Goal: Information Seeking & Learning: Compare options

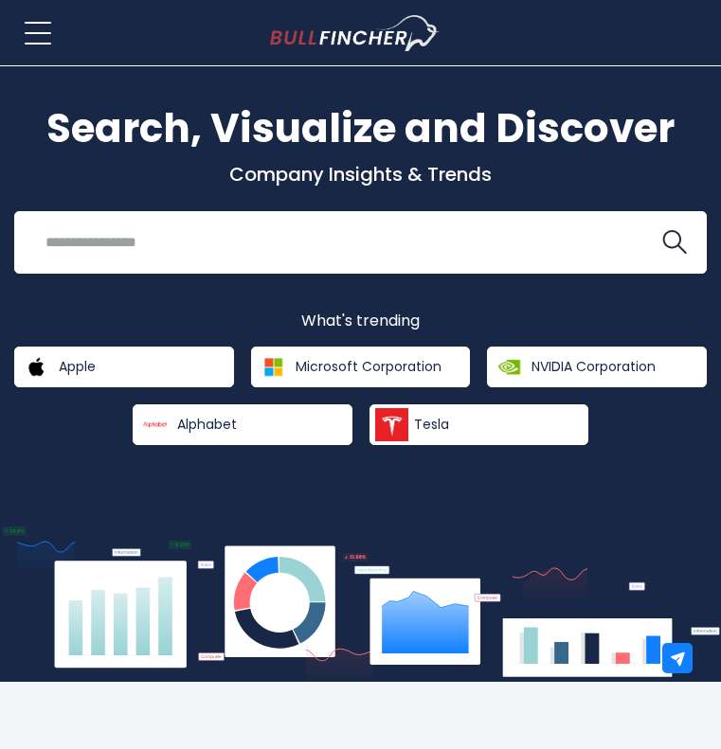
scroll to position [62, 0]
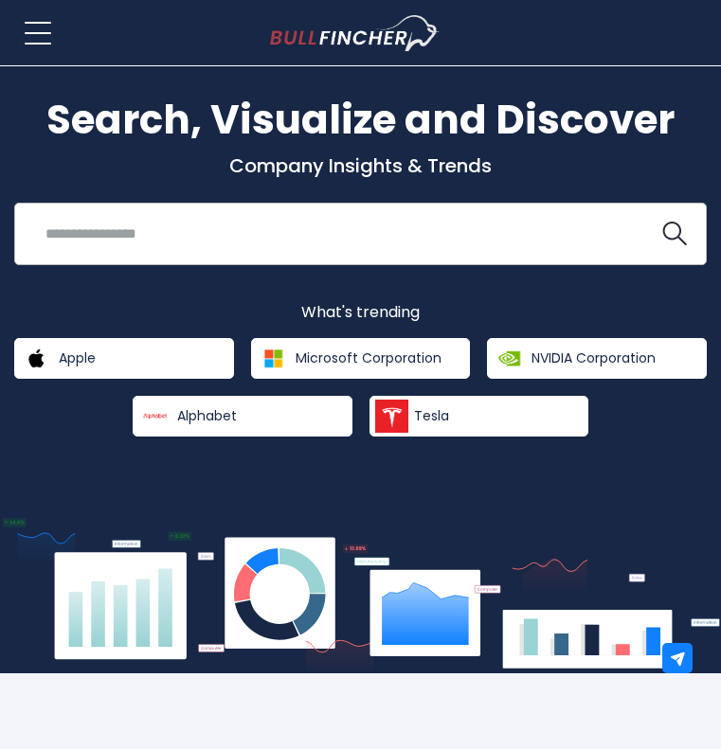
click at [297, 238] on input "search" at bounding box center [336, 233] width 605 height 35
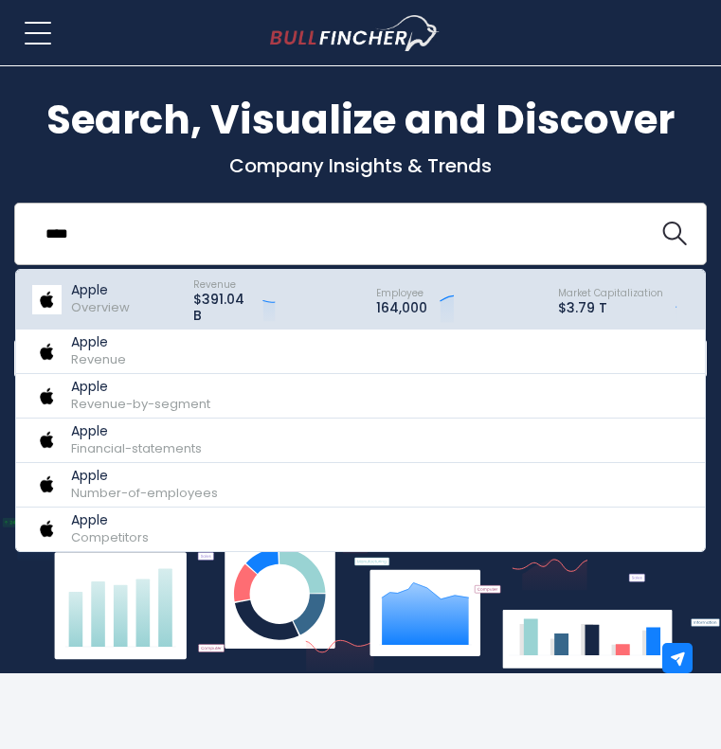
type input "****"
click at [98, 288] on p "Apple" at bounding box center [100, 290] width 59 height 16
click at [80, 314] on span "Overview" at bounding box center [100, 307] width 59 height 18
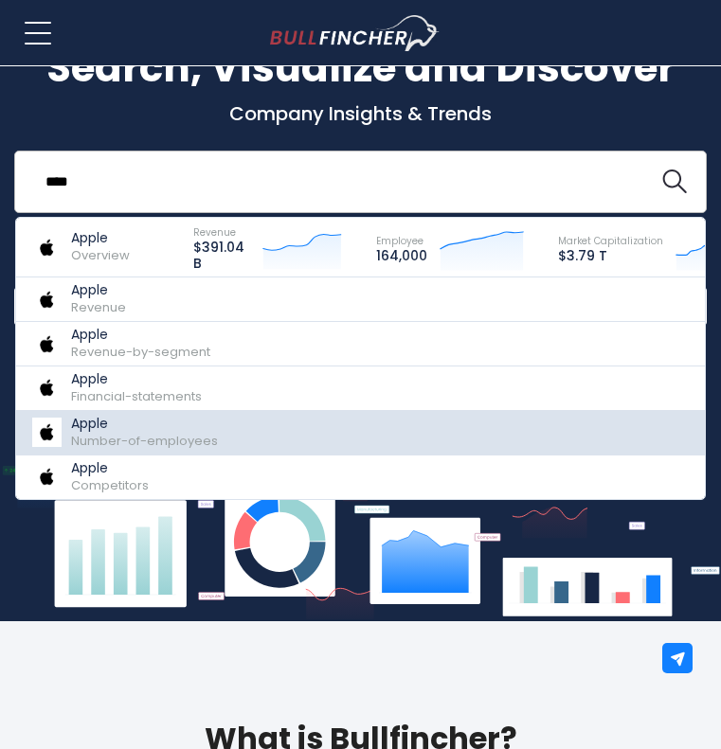
scroll to position [119, 0]
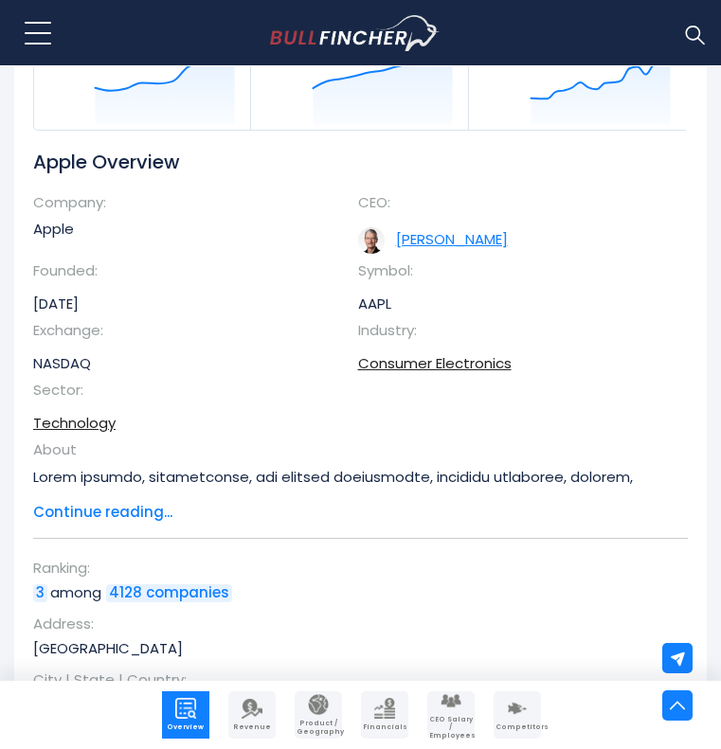
click at [426, 240] on link "Timothy D. Cook" at bounding box center [452, 239] width 112 height 20
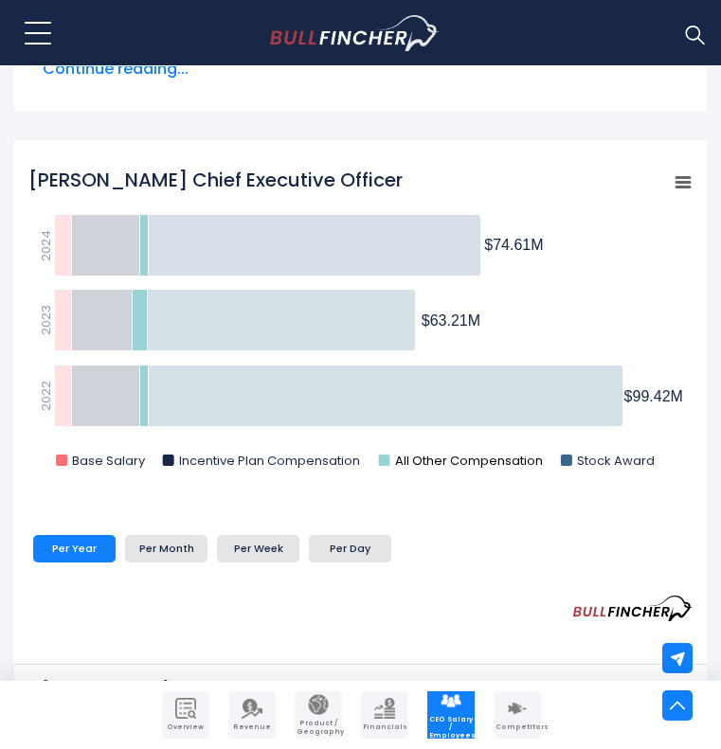
scroll to position [693, 0]
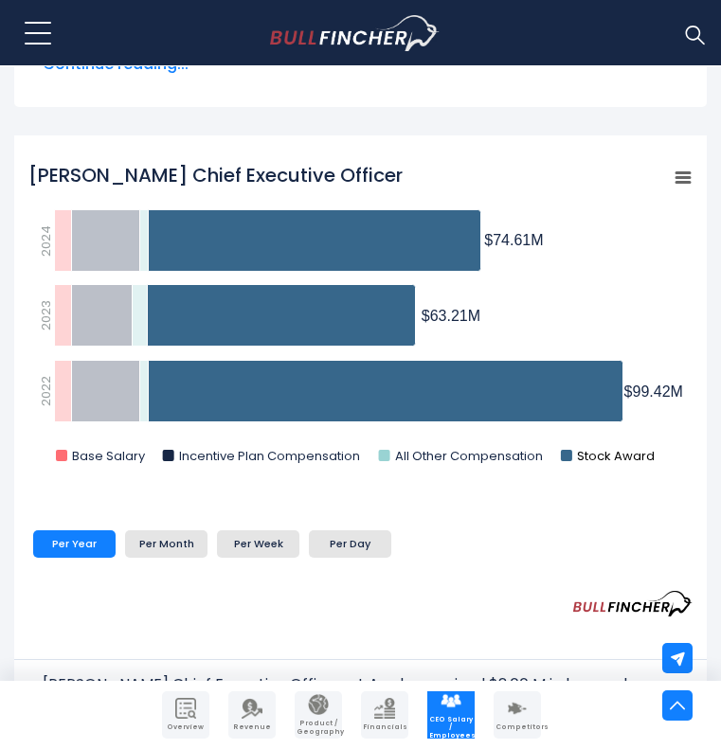
click at [569, 456] on rect "Tim Cook Chief Executive Officer" at bounding box center [566, 455] width 11 height 11
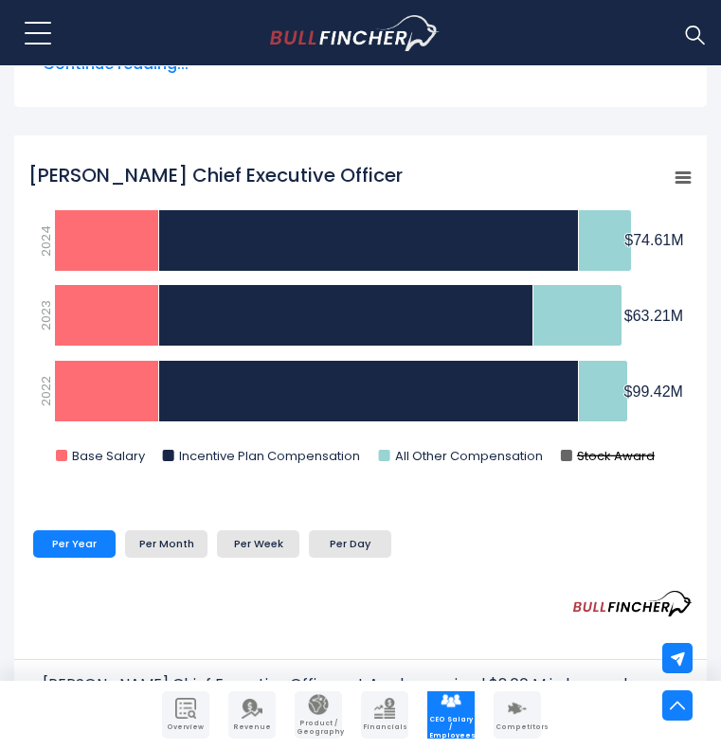
click at [566, 457] on rect "Tim Cook Chief Executive Officer" at bounding box center [566, 455] width 11 height 11
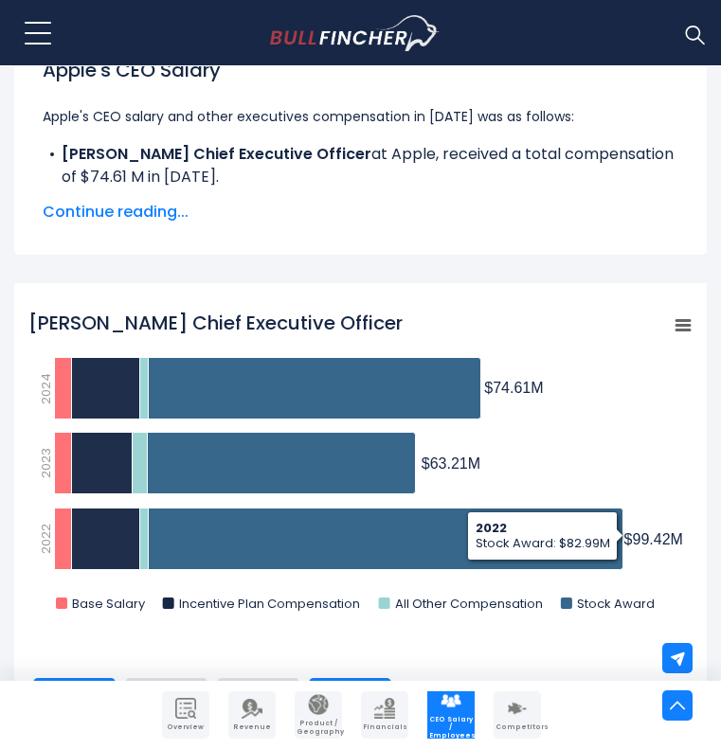
scroll to position [330, 0]
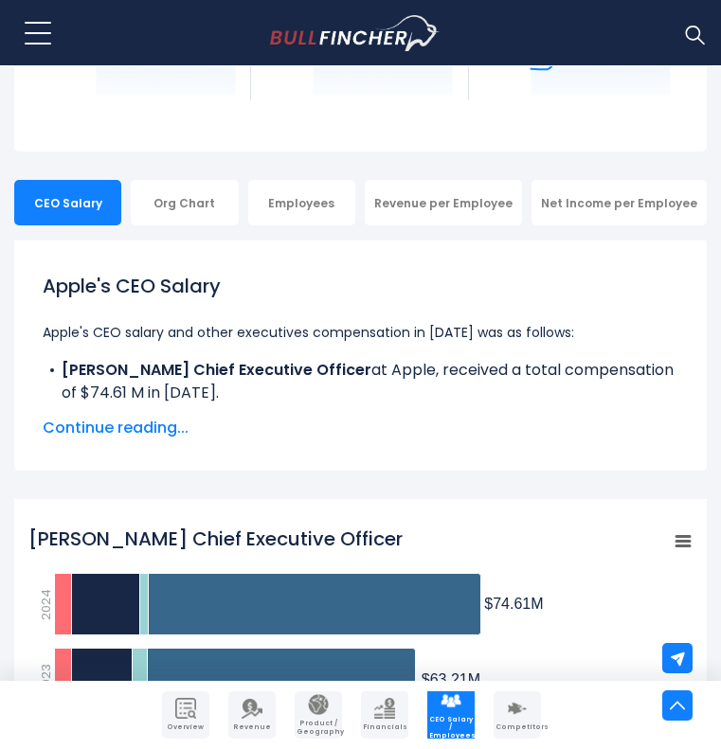
click at [693, 38] on img at bounding box center [694, 34] width 25 height 25
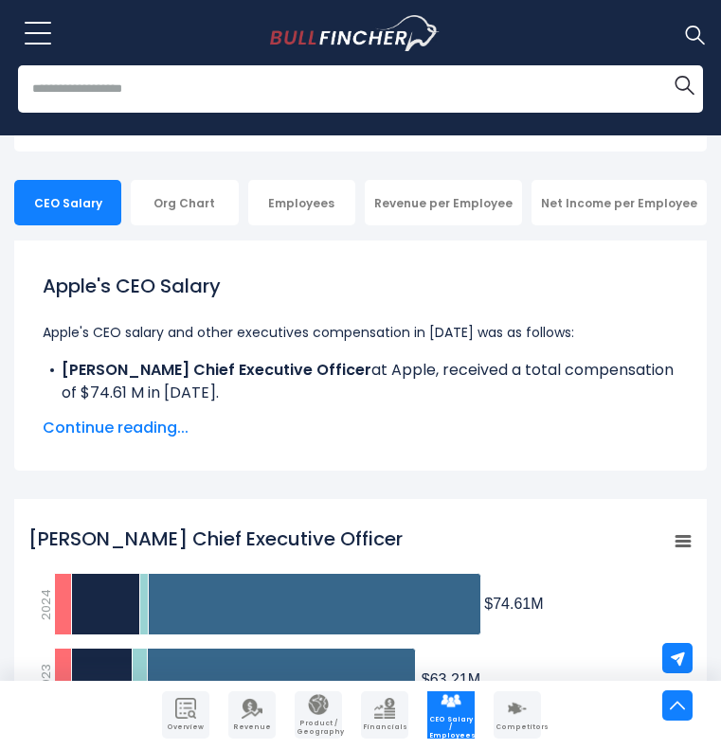
click at [356, 91] on input "search" at bounding box center [360, 88] width 685 height 47
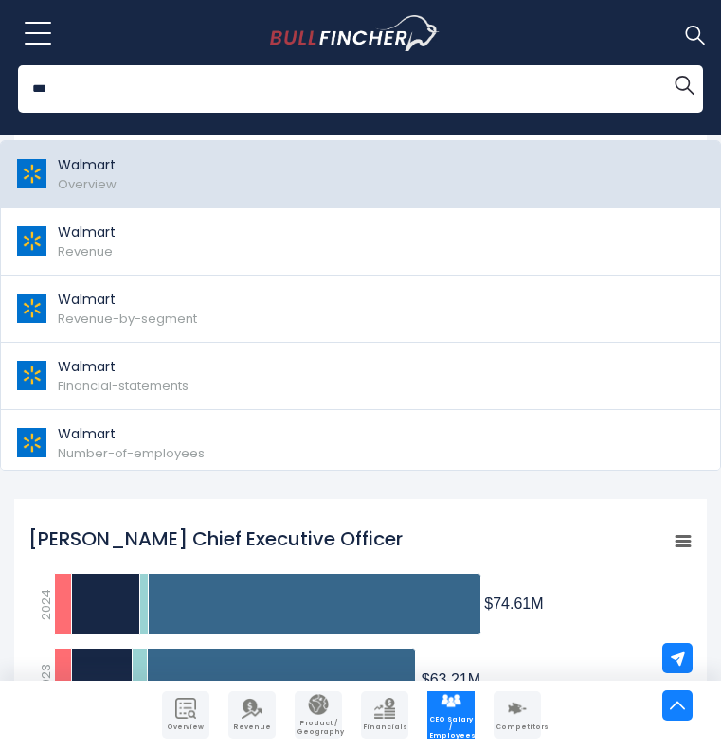
type input "***"
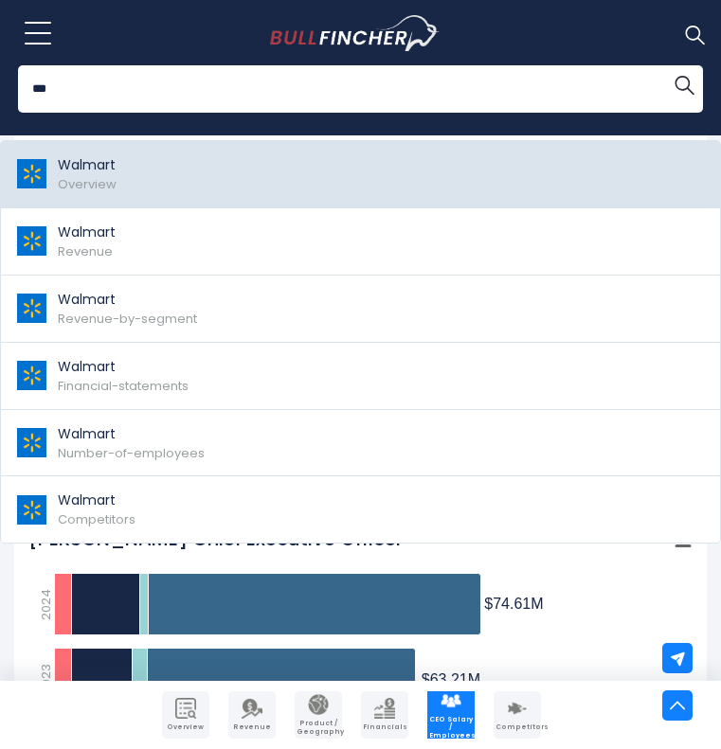
click at [74, 171] on p "Walmart" at bounding box center [87, 165] width 59 height 20
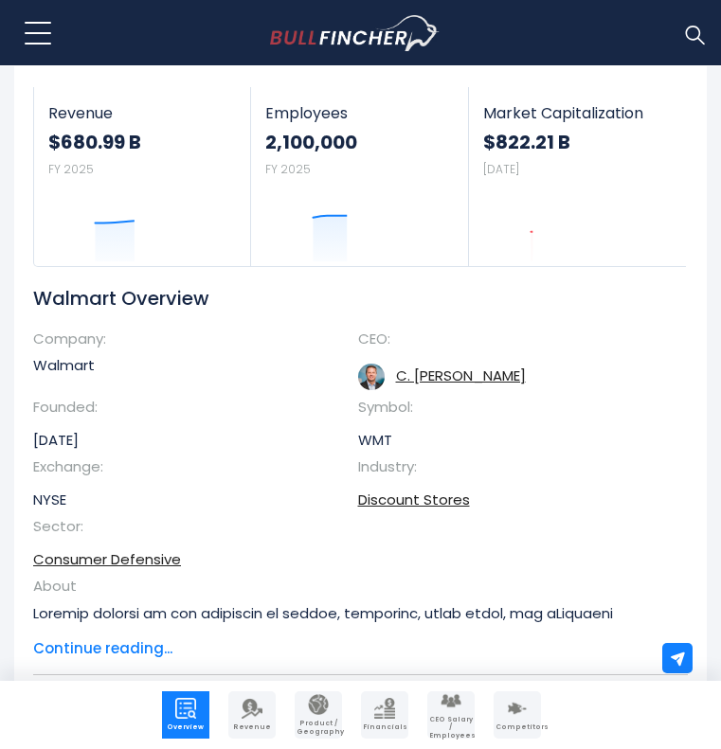
scroll to position [165, 0]
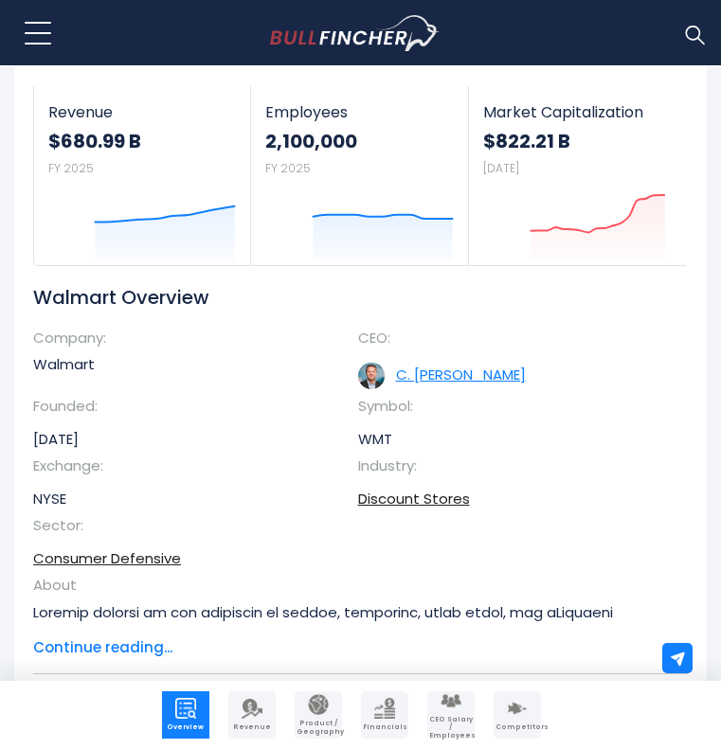
click at [440, 370] on link "C. Douglas McMillon" at bounding box center [461, 375] width 130 height 20
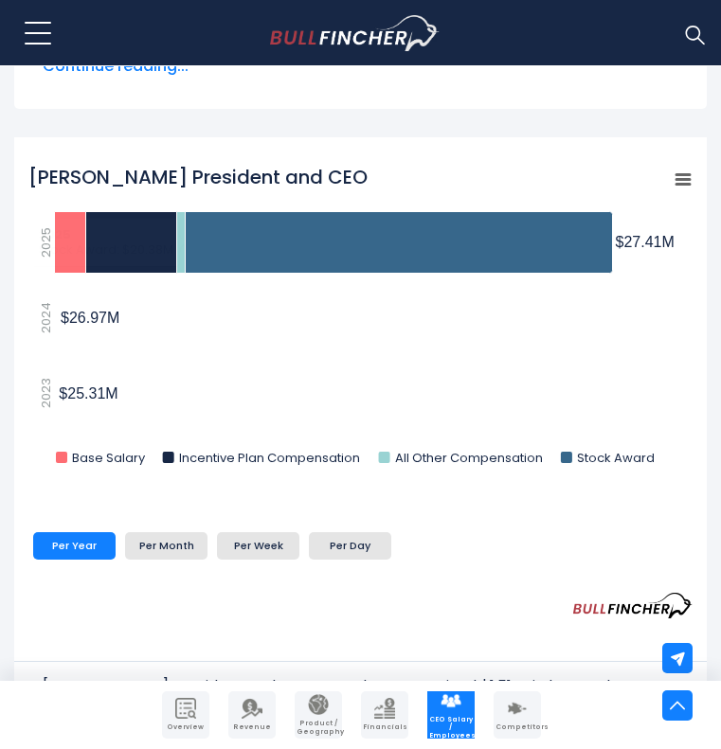
scroll to position [693, 0]
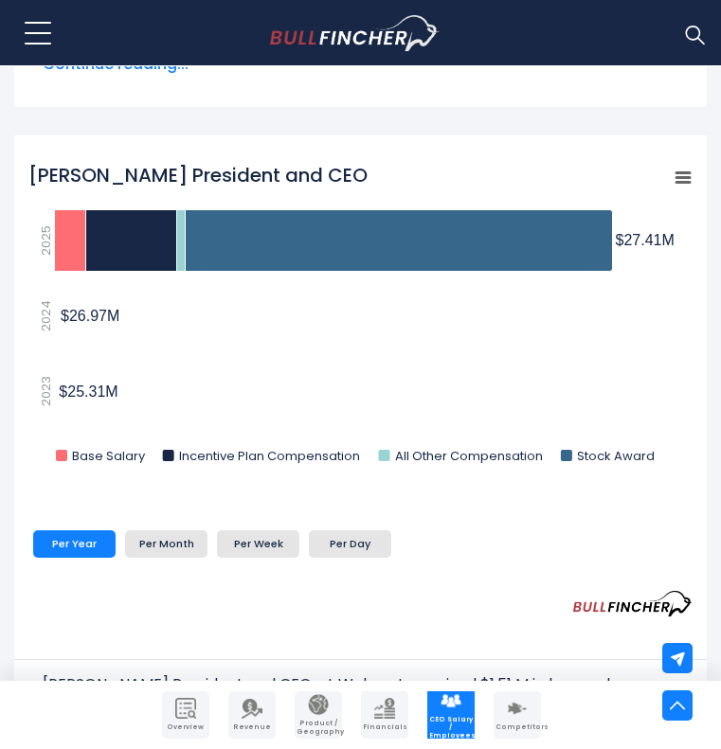
click at [73, 315] on tspan "$26.97M" at bounding box center [90, 316] width 59 height 16
click at [72, 408] on rect "Doug McMillon President and CEO" at bounding box center [360, 318] width 664 height 332
click at [85, 387] on tspan "$25.31M" at bounding box center [88, 392] width 59 height 16
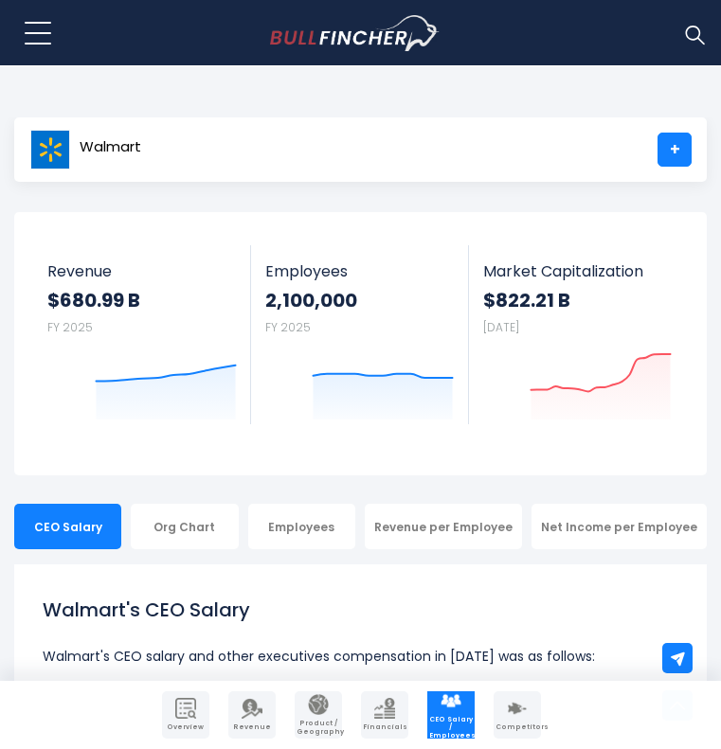
scroll to position [0, 0]
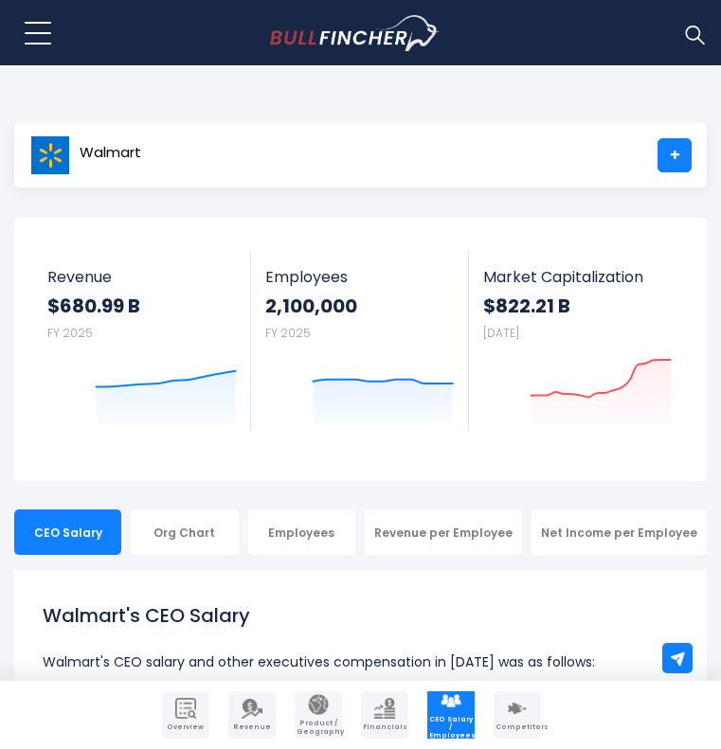
click at [702, 22] on img at bounding box center [694, 34] width 25 height 25
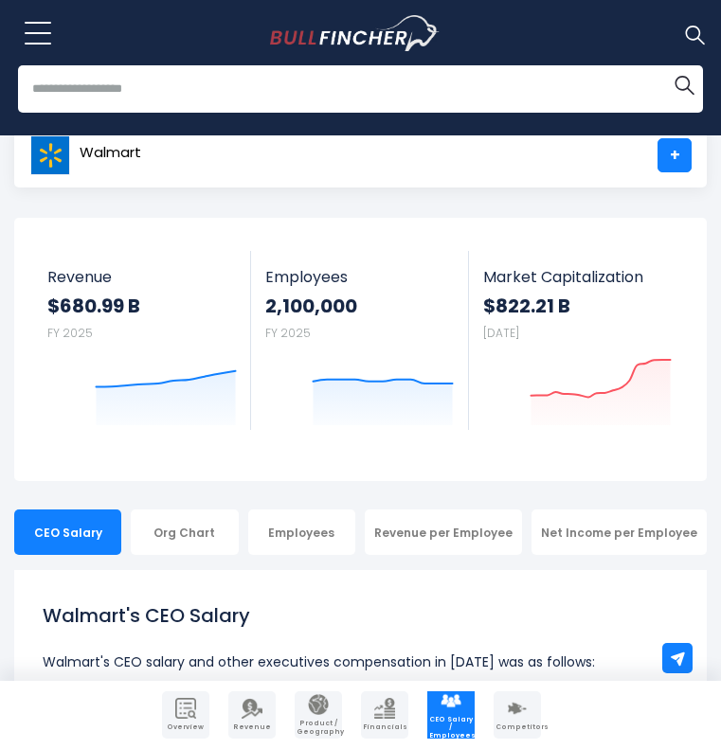
click at [371, 81] on input "search" at bounding box center [360, 88] width 685 height 47
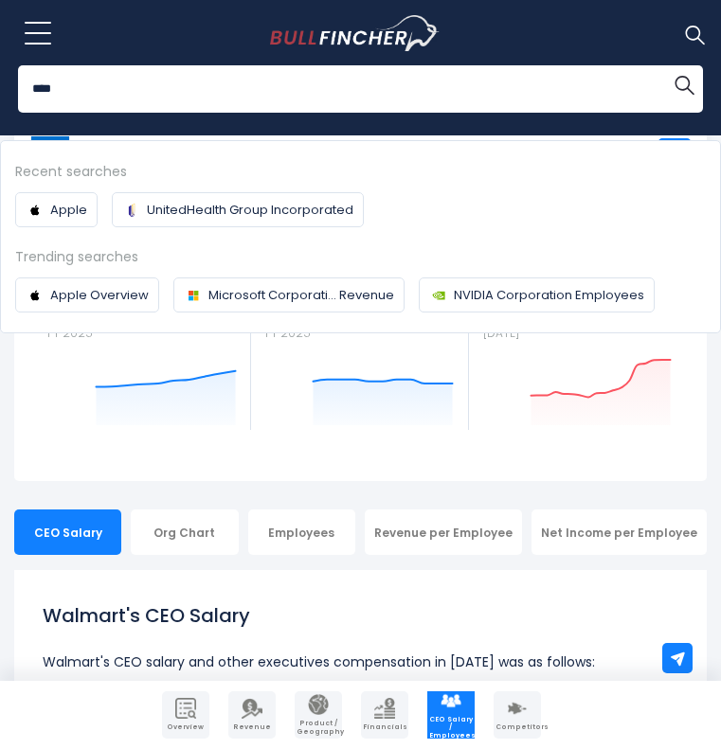
type input "****"
click at [665, 65] on button "Search" at bounding box center [684, 84] width 38 height 38
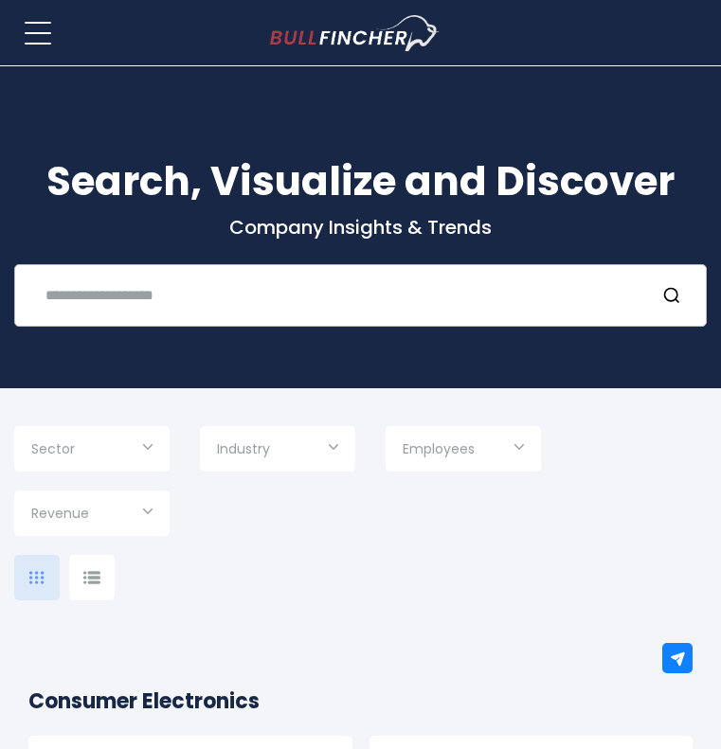
click at [207, 304] on input "text" at bounding box center [336, 295] width 605 height 35
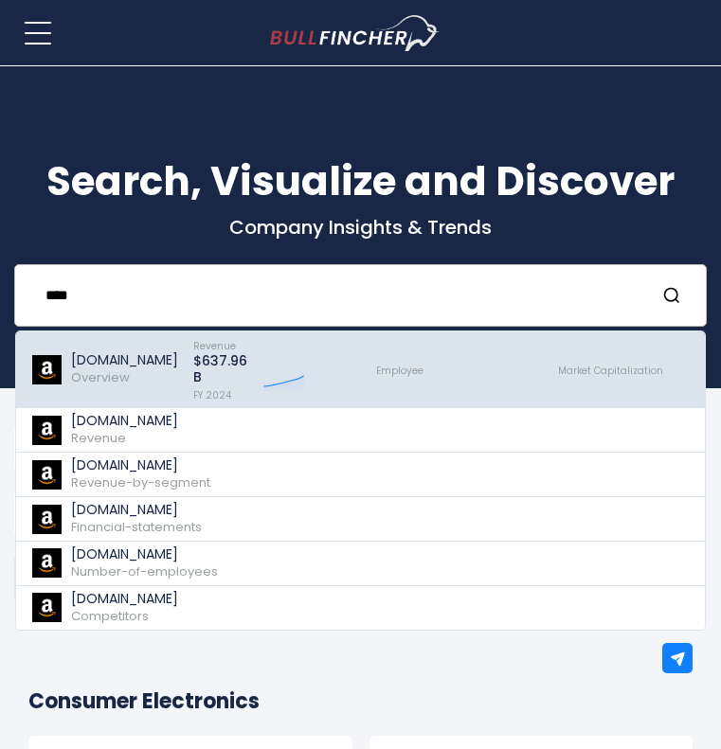
type input "****"
click at [99, 353] on p "[DOMAIN_NAME]" at bounding box center [124, 360] width 107 height 16
click at [132, 362] on p "[DOMAIN_NAME]" at bounding box center [124, 360] width 107 height 16
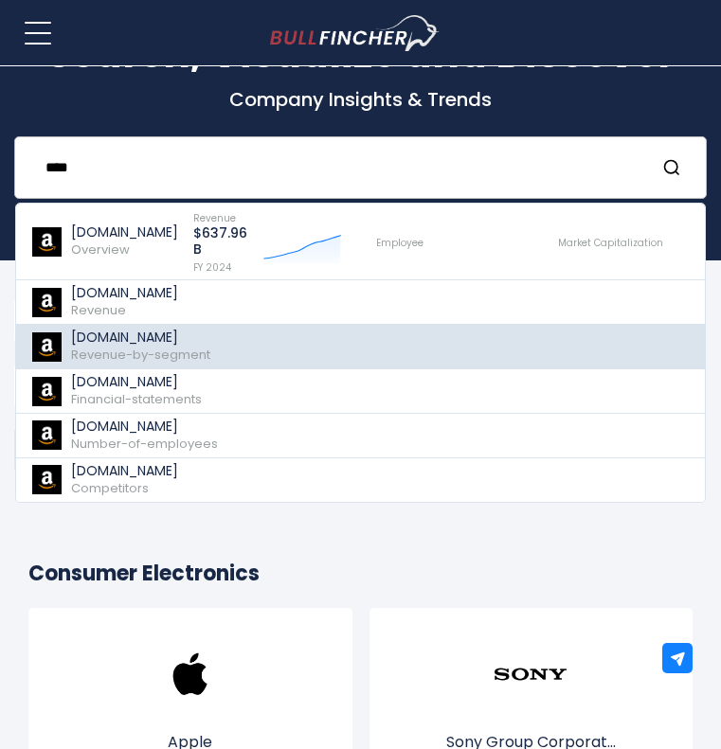
scroll to position [146, 0]
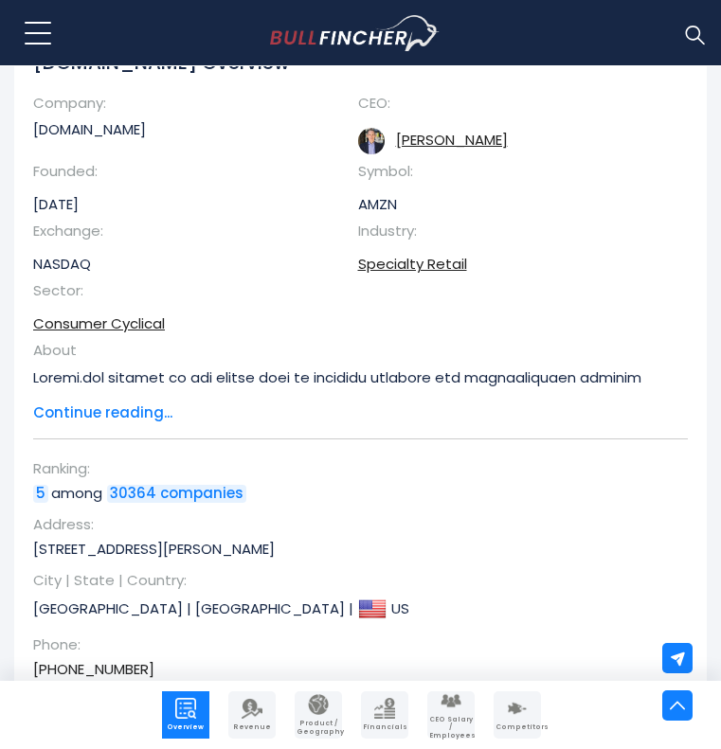
scroll to position [289, 0]
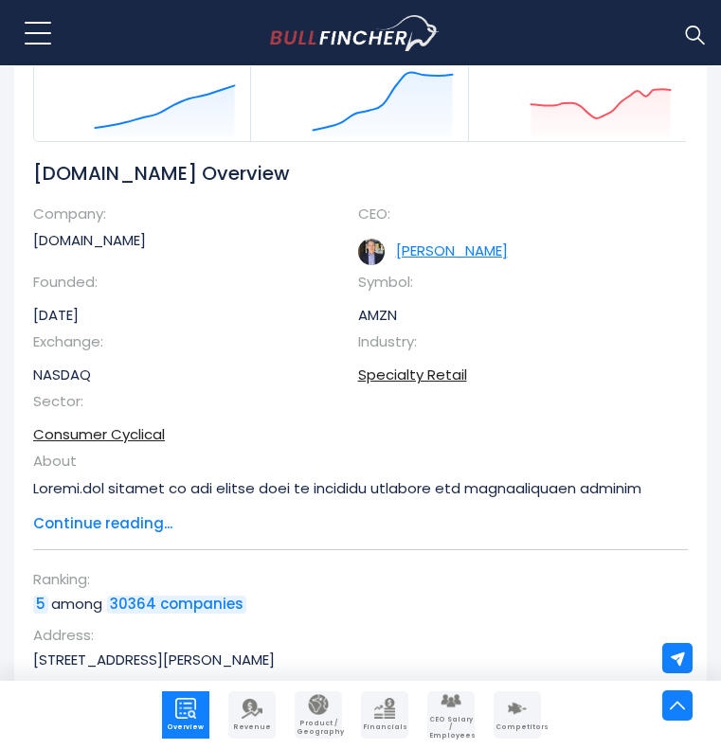
click at [454, 248] on link "Andrew R. Jassy" at bounding box center [452, 251] width 112 height 20
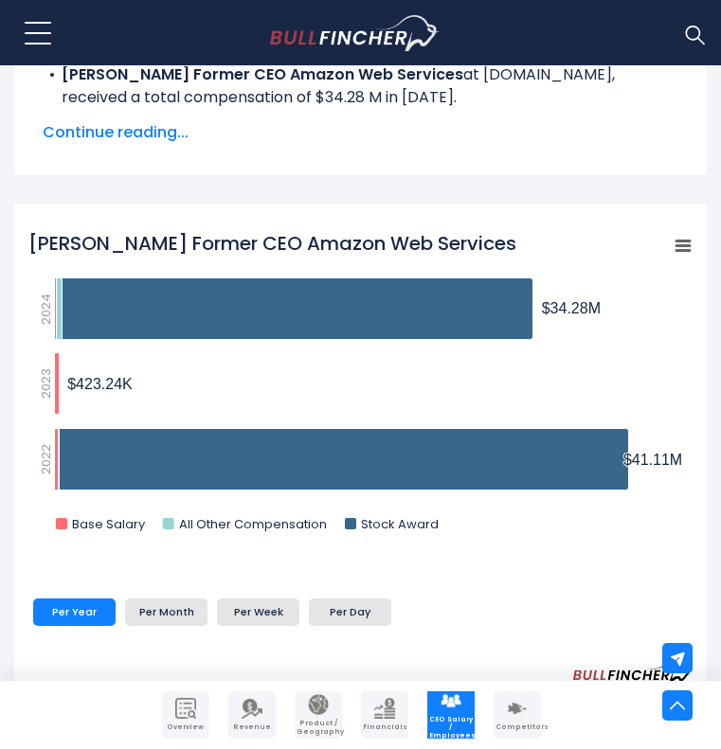
scroll to position [632, 0]
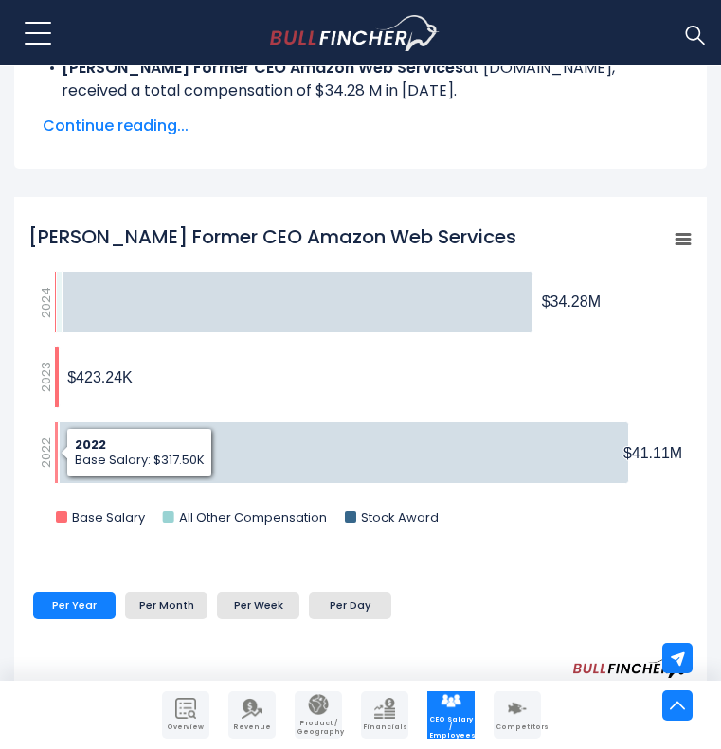
click at [55, 437] on icon "Adam N. Selipsky Former CEO Amazon Web Services" at bounding box center [57, 453] width 4 height 62
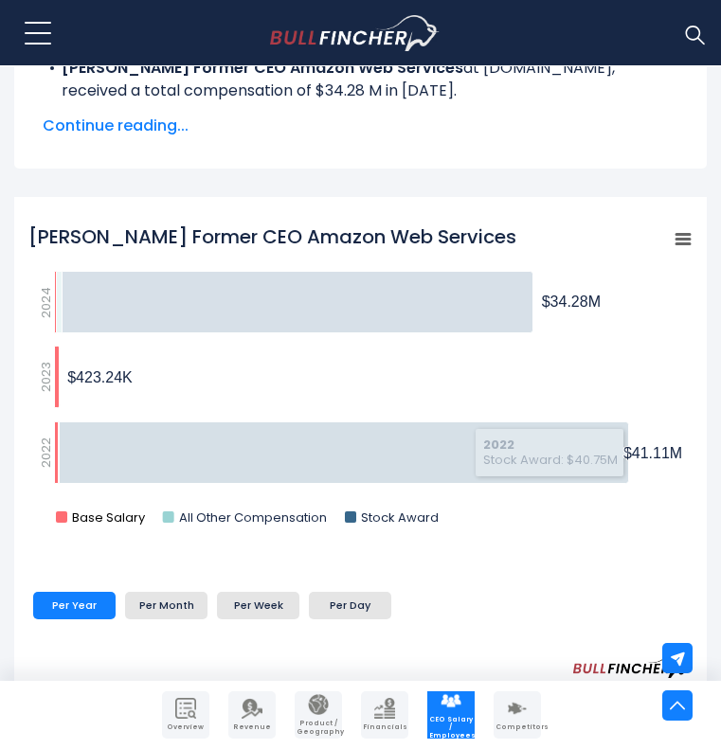
click at [99, 516] on text "Base Salary" at bounding box center [109, 518] width 74 height 18
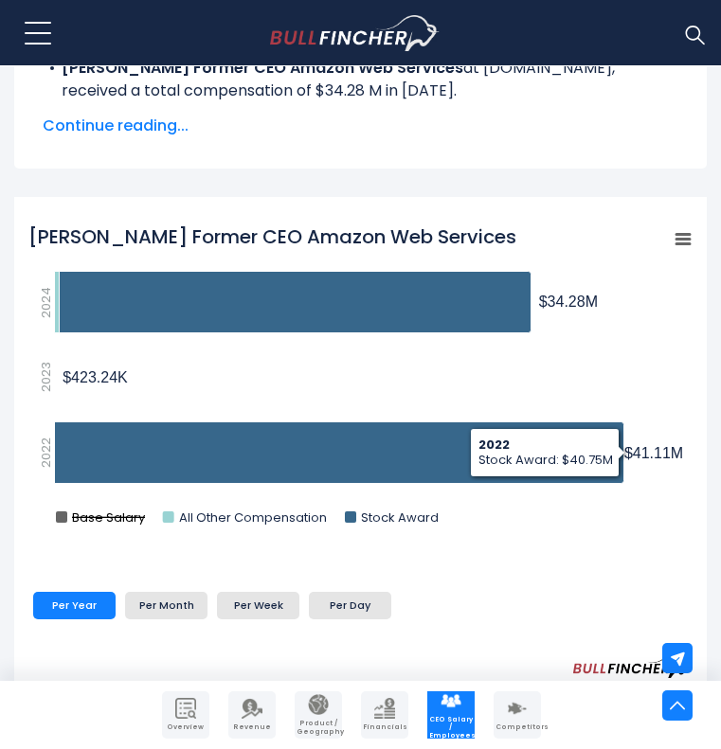
click at [112, 519] on text "Base Salary" at bounding box center [109, 518] width 74 height 18
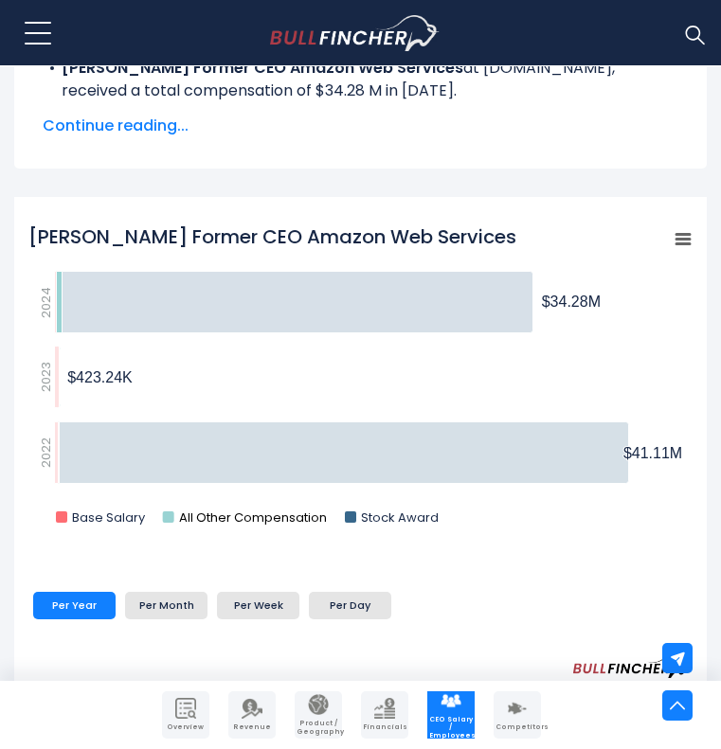
click at [242, 524] on text "All Other Compensation" at bounding box center [253, 518] width 148 height 18
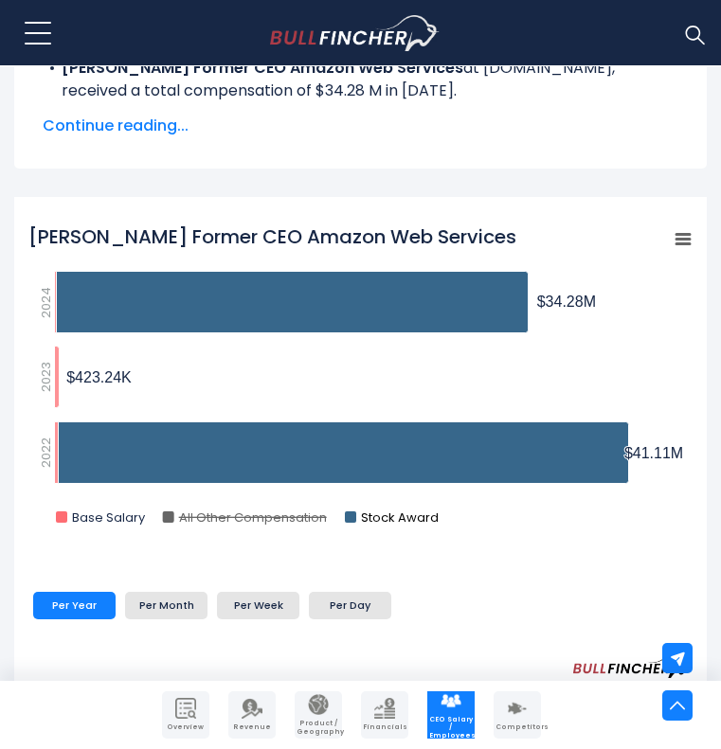
click at [377, 514] on text "Stock Award" at bounding box center [400, 518] width 78 height 18
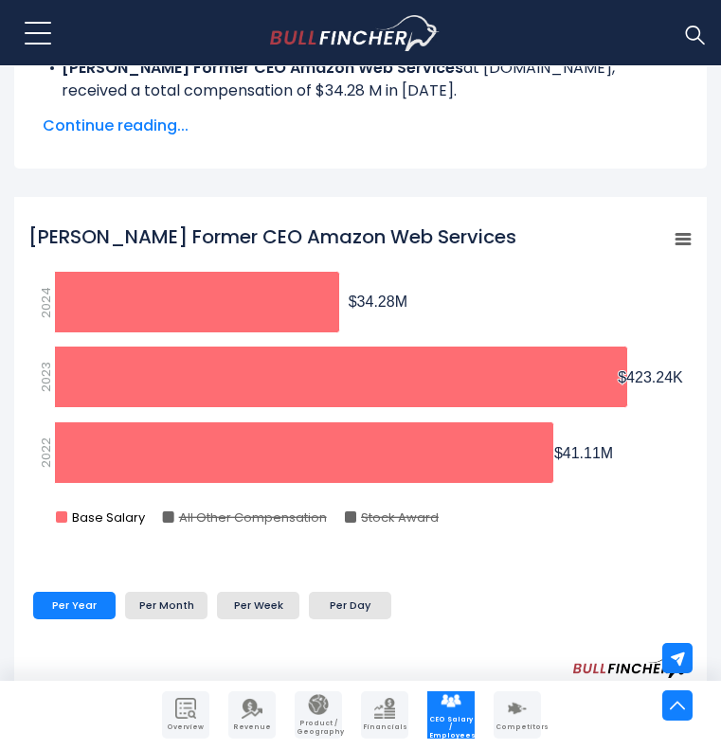
click at [125, 518] on text "Base Salary" at bounding box center [109, 518] width 74 height 18
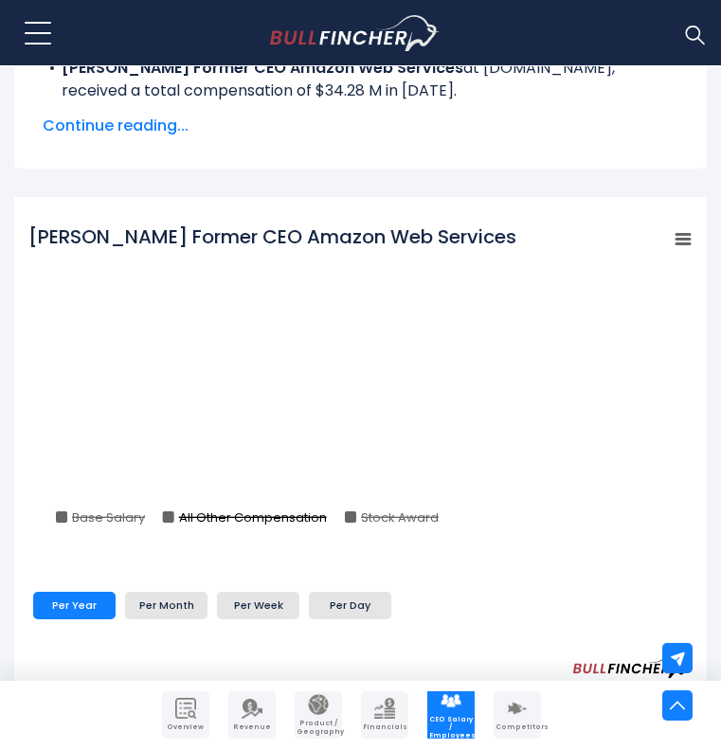
click at [219, 514] on text "All Other Compensation" at bounding box center [253, 518] width 148 height 18
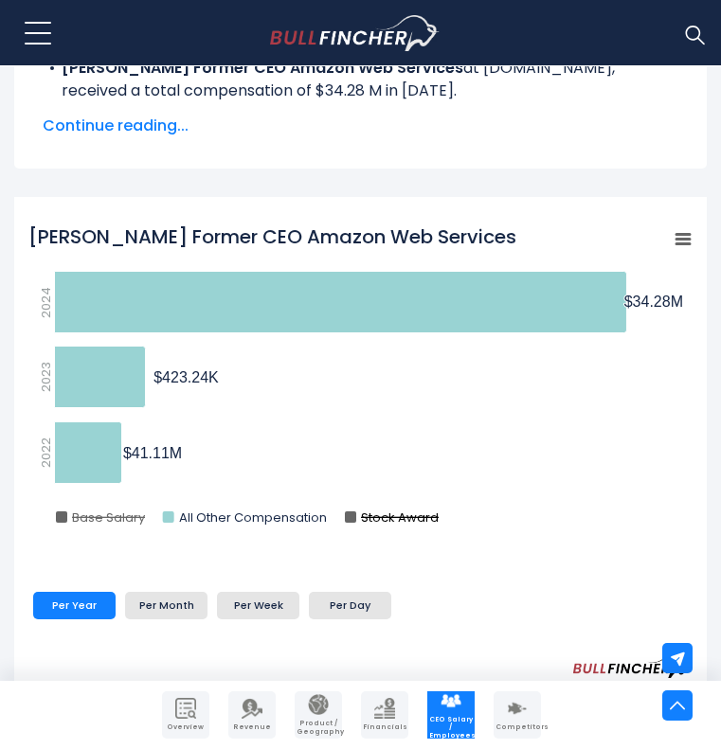
click at [382, 519] on text "Stock Award" at bounding box center [400, 518] width 78 height 18
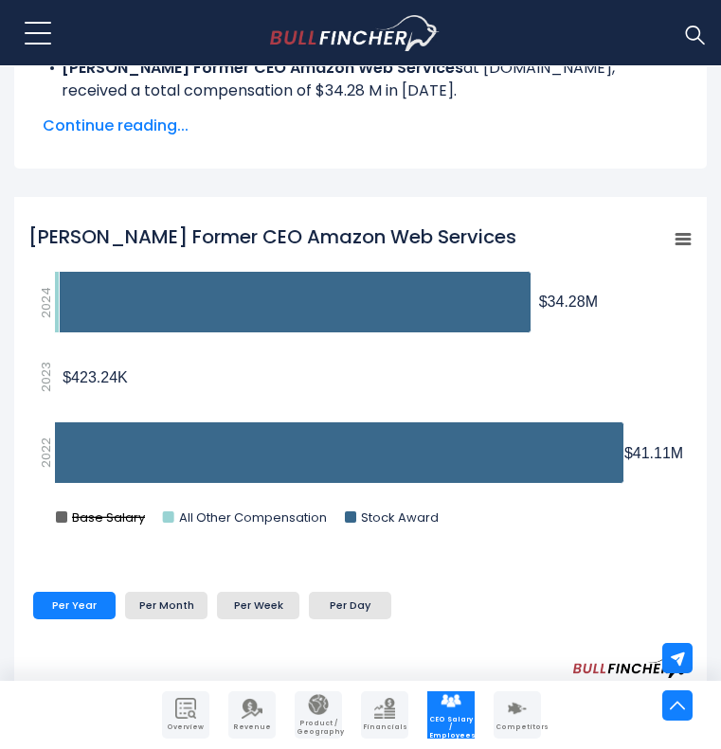
click at [95, 519] on text "Base Salary" at bounding box center [109, 518] width 74 height 18
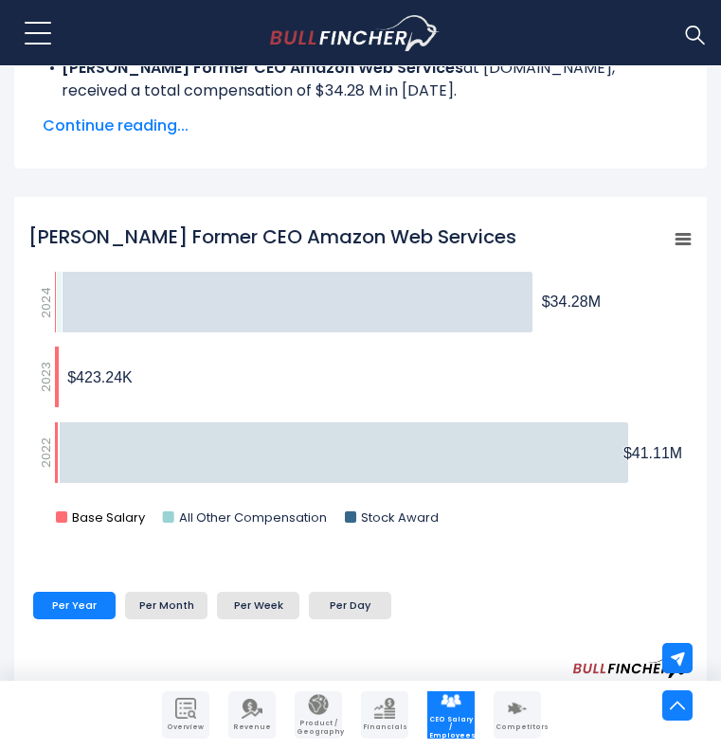
click at [94, 516] on text "Base Salary" at bounding box center [109, 518] width 74 height 18
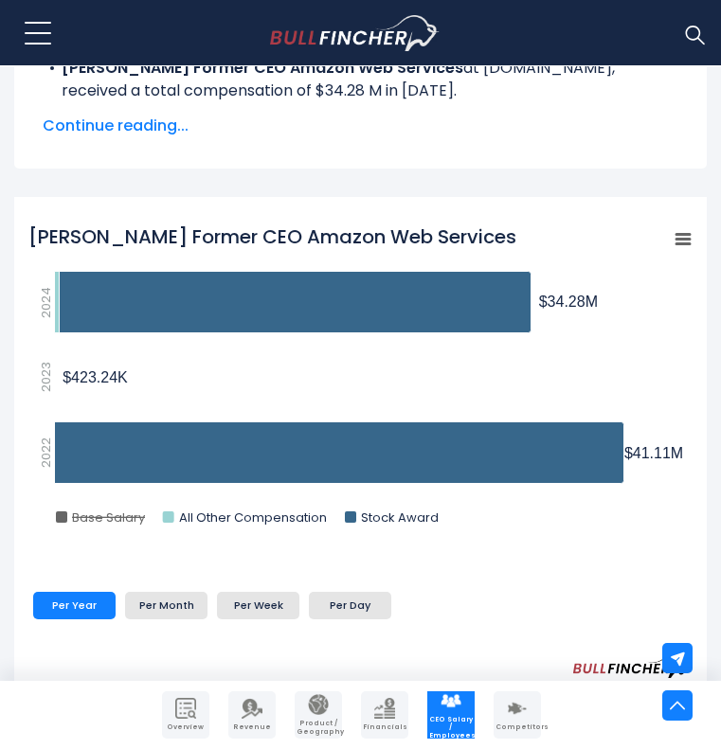
click at [94, 514] on text "Base Salary" at bounding box center [109, 518] width 74 height 18
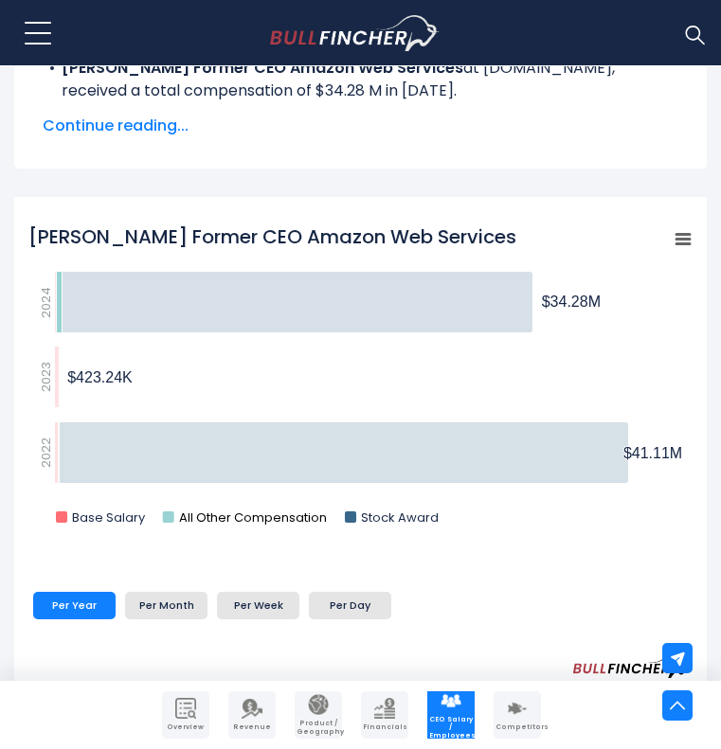
click at [281, 509] on text "All Other Compensation" at bounding box center [253, 518] width 148 height 18
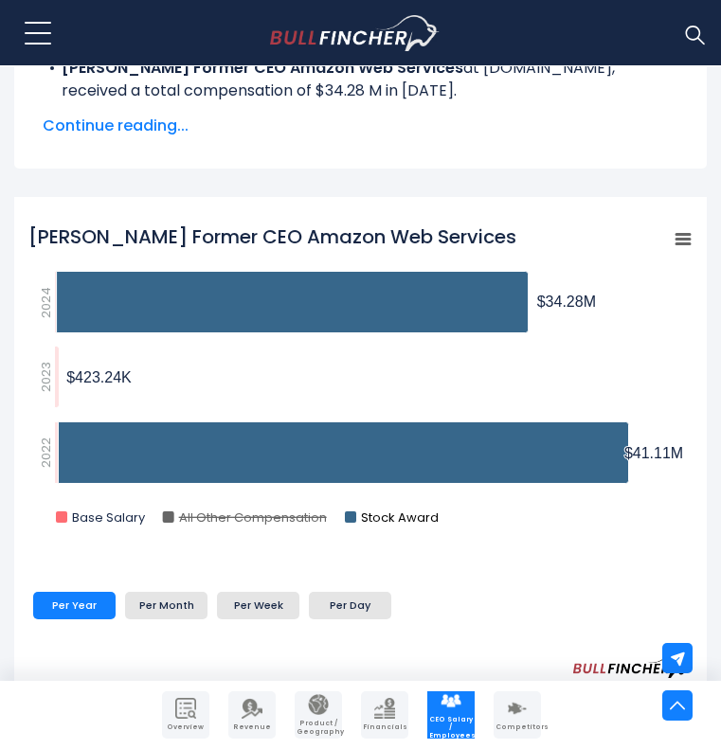
click at [378, 512] on text "Stock Award" at bounding box center [400, 518] width 78 height 18
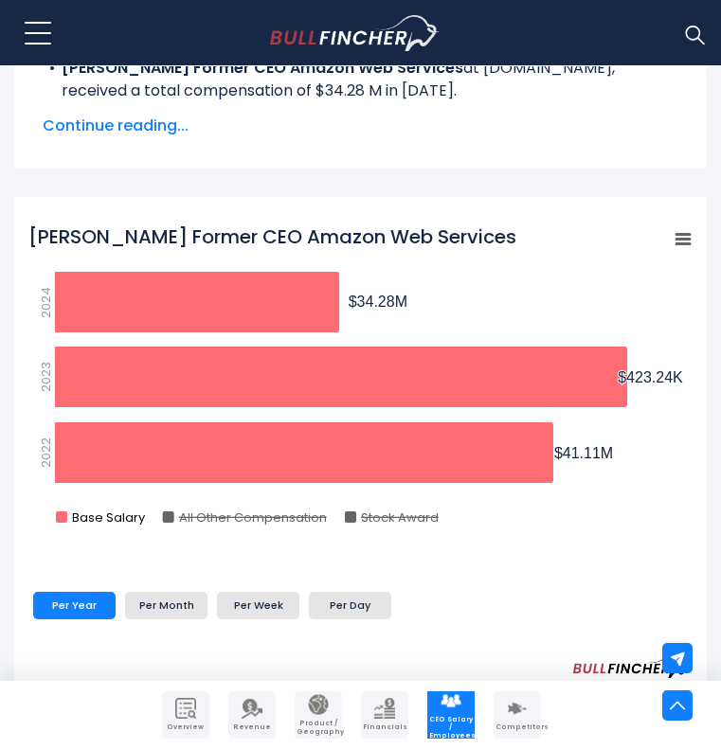
click at [123, 521] on text "Base Salary" at bounding box center [109, 518] width 74 height 18
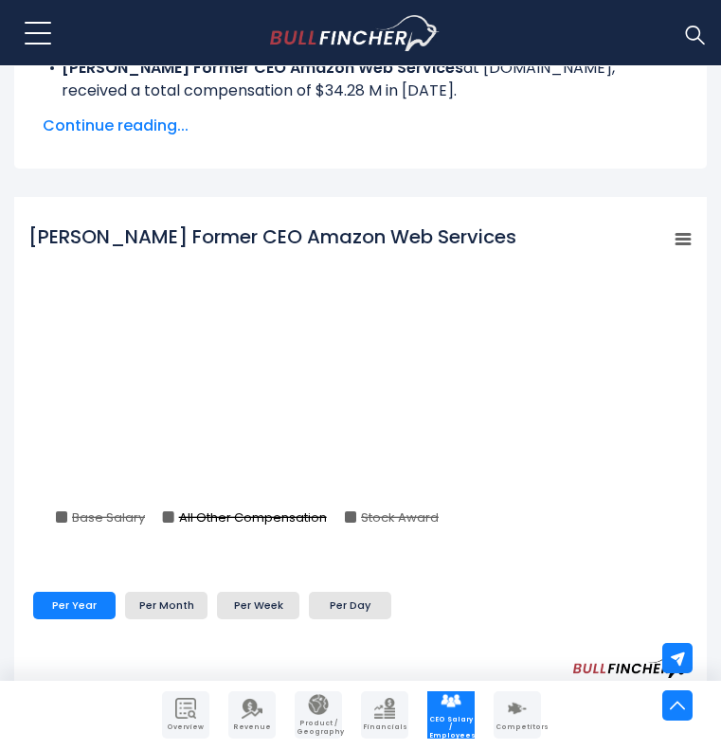
click at [203, 519] on text "All Other Compensation" at bounding box center [253, 518] width 148 height 18
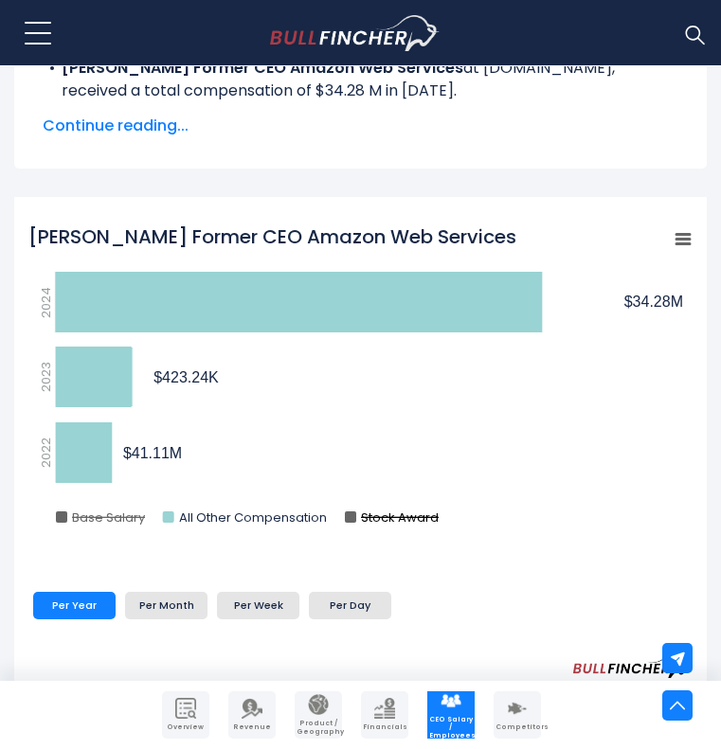
click at [368, 519] on text "Stock Award" at bounding box center [400, 518] width 78 height 18
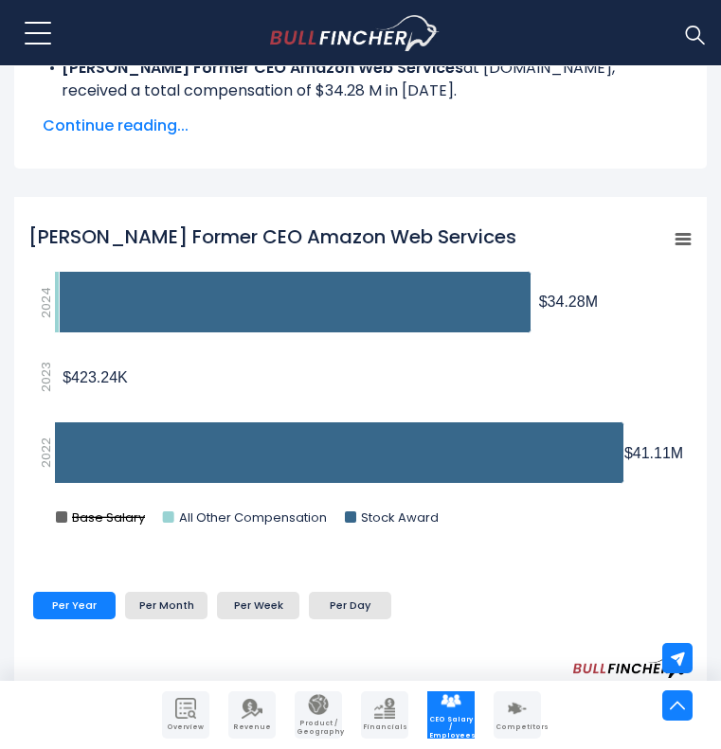
click at [92, 516] on text "Base Salary" at bounding box center [109, 518] width 74 height 18
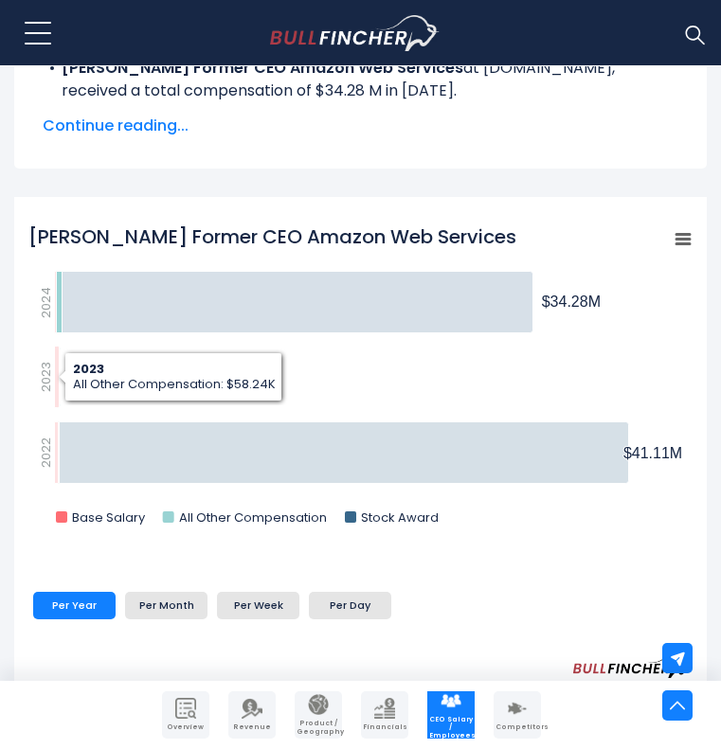
click at [60, 359] on icon "Adam N. Selipsky Former CEO Amazon Web Services" at bounding box center [60, 378] width 1 height 60
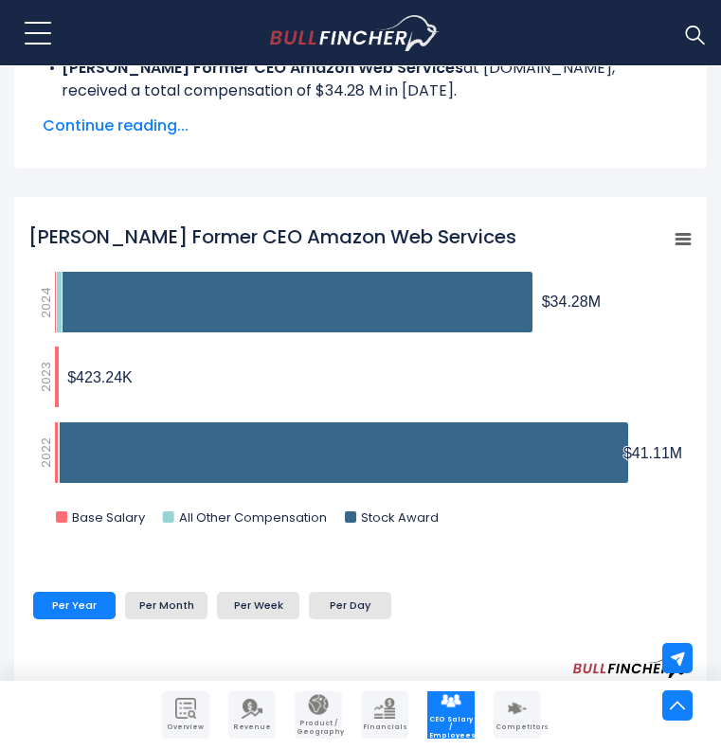
scroll to position [0, 0]
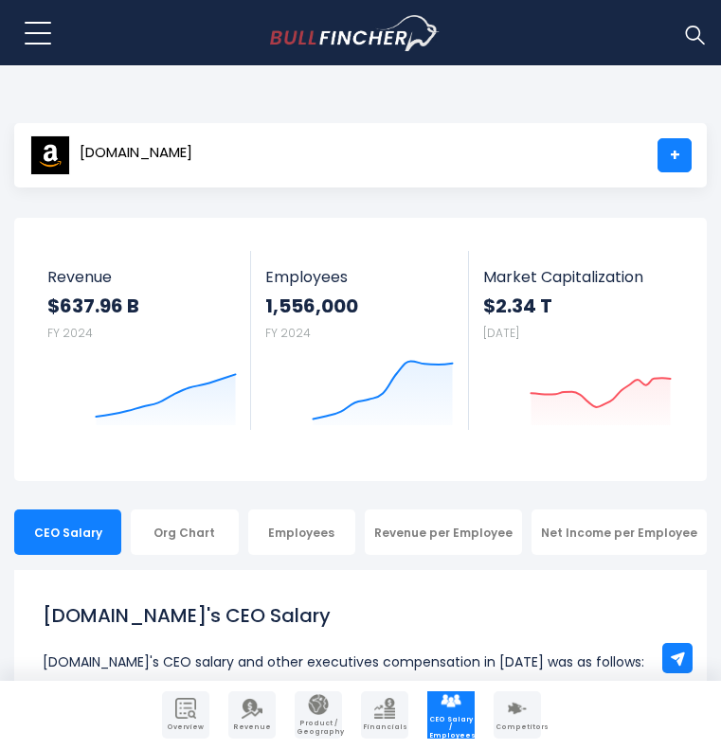
click at [690, 42] on img at bounding box center [694, 34] width 25 height 25
click at [503, 102] on body "Overview Revenue Product / Geography" at bounding box center [360, 374] width 721 height 749
click at [697, 34] on img at bounding box center [694, 34] width 25 height 25
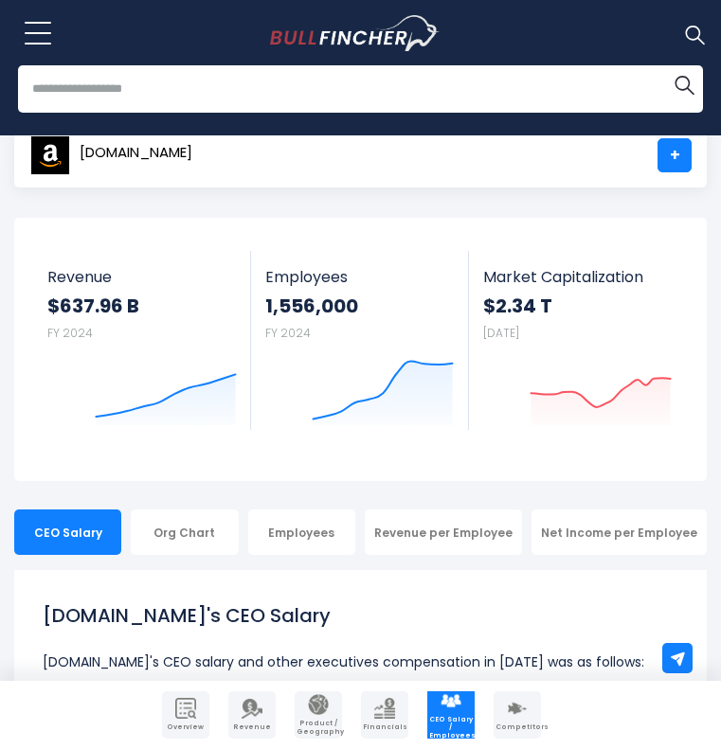
click at [587, 85] on input "search" at bounding box center [360, 88] width 685 height 47
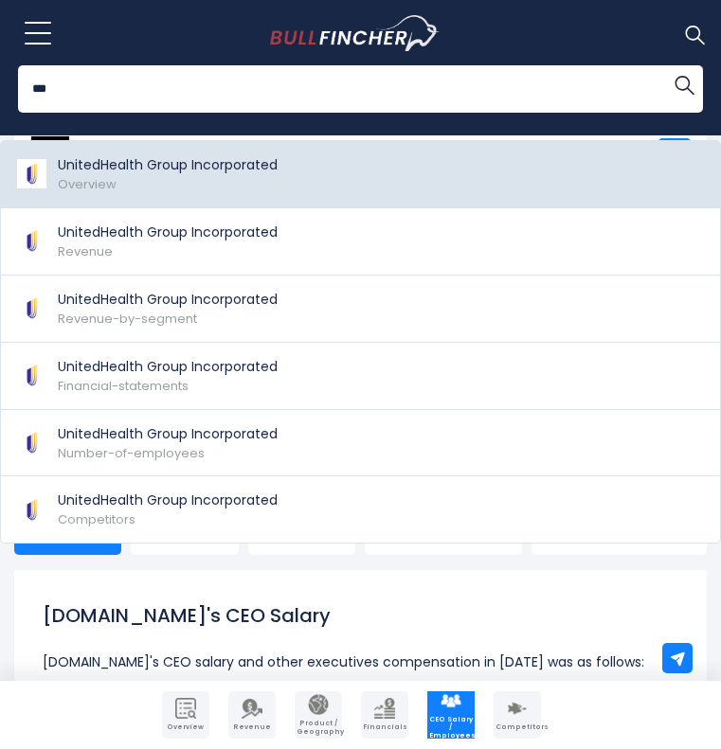
type input "***"
click at [130, 175] on div "UnitedHealth Group Incorporated Overview" at bounding box center [168, 174] width 220 height 38
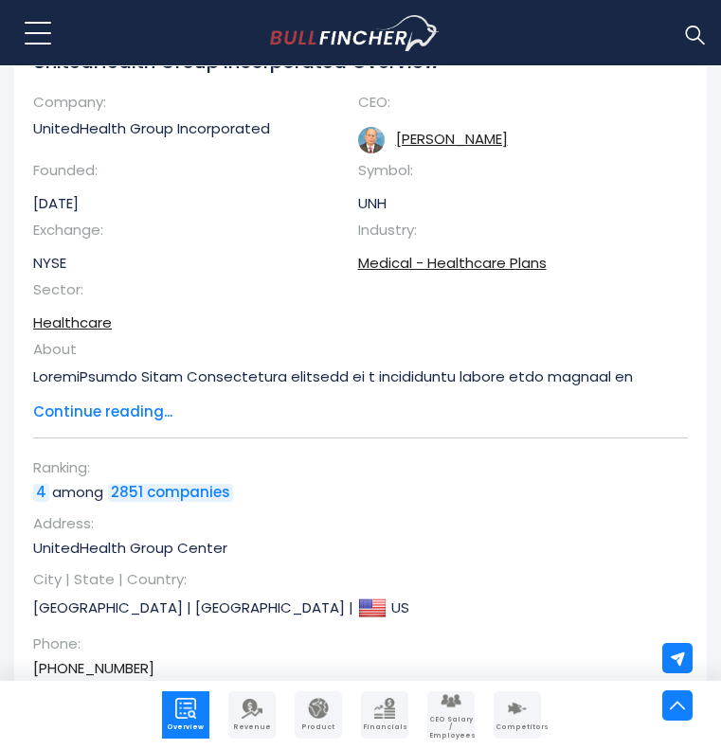
scroll to position [379, 0]
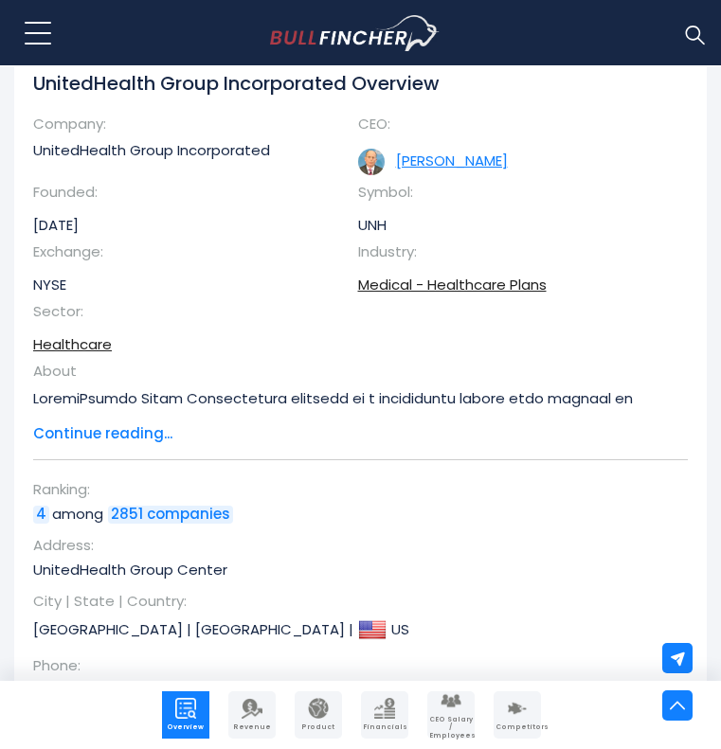
click at [439, 154] on link "[PERSON_NAME]" at bounding box center [452, 161] width 112 height 20
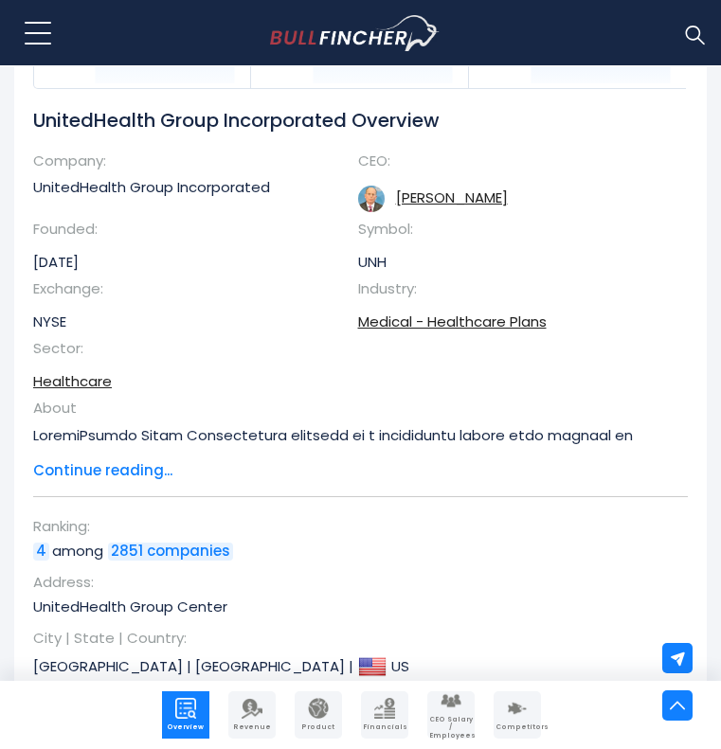
scroll to position [335, 0]
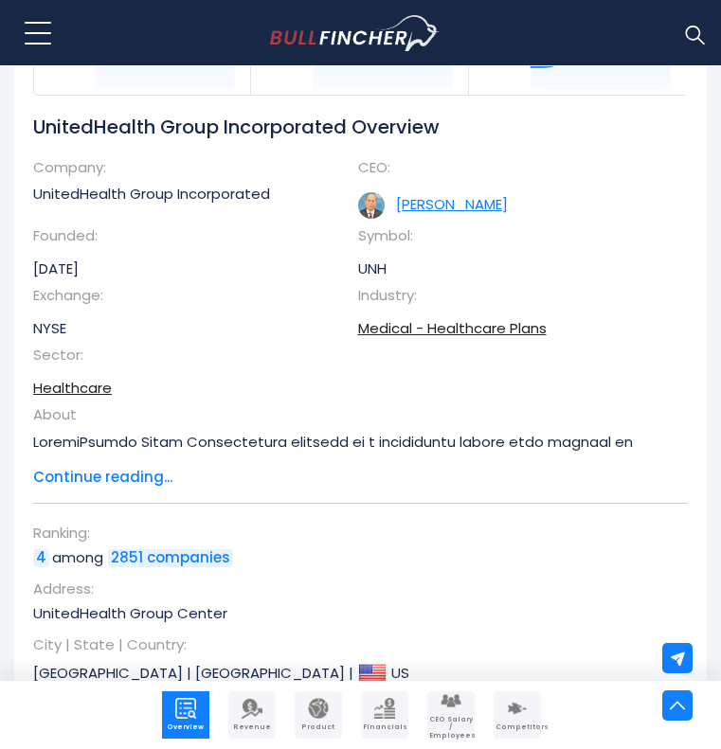
click at [467, 204] on link "[PERSON_NAME]" at bounding box center [452, 204] width 112 height 20
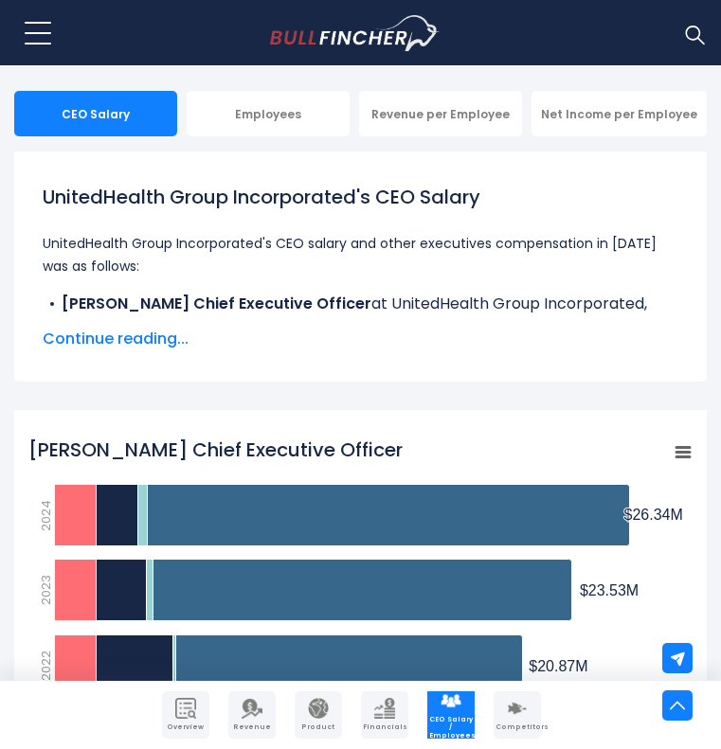
scroll to position [404, 0]
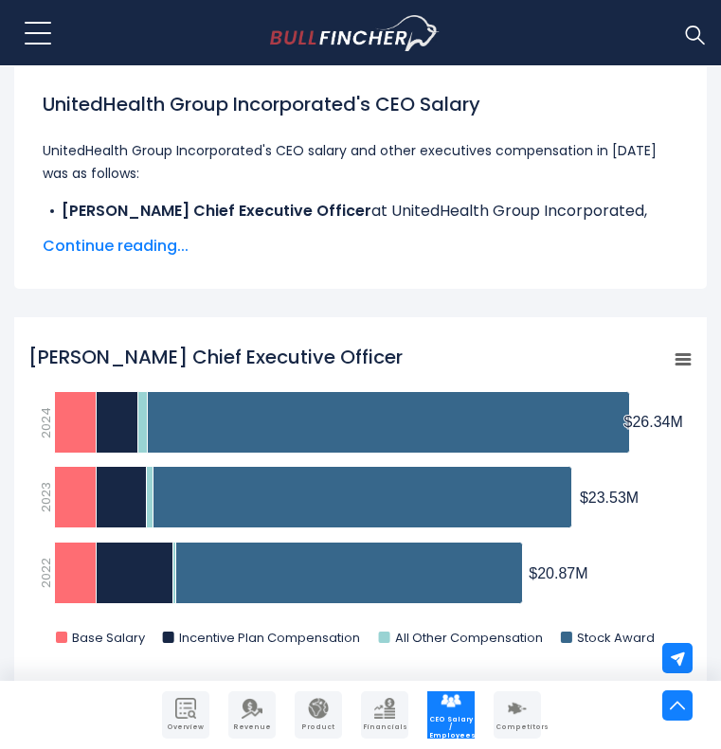
scroll to position [516, 0]
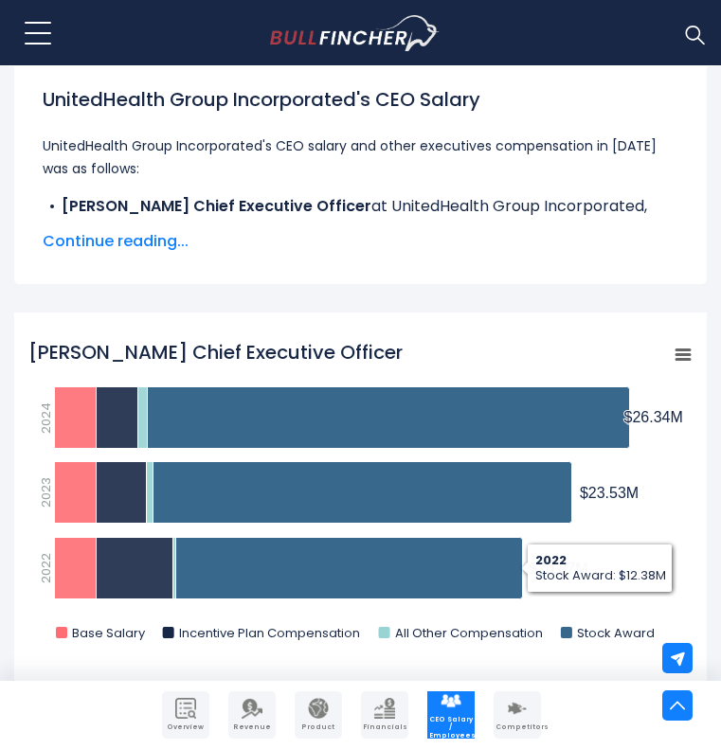
click at [481, 654] on rect "Andrew Witty Chief Executive Officer" at bounding box center [360, 496] width 664 height 332
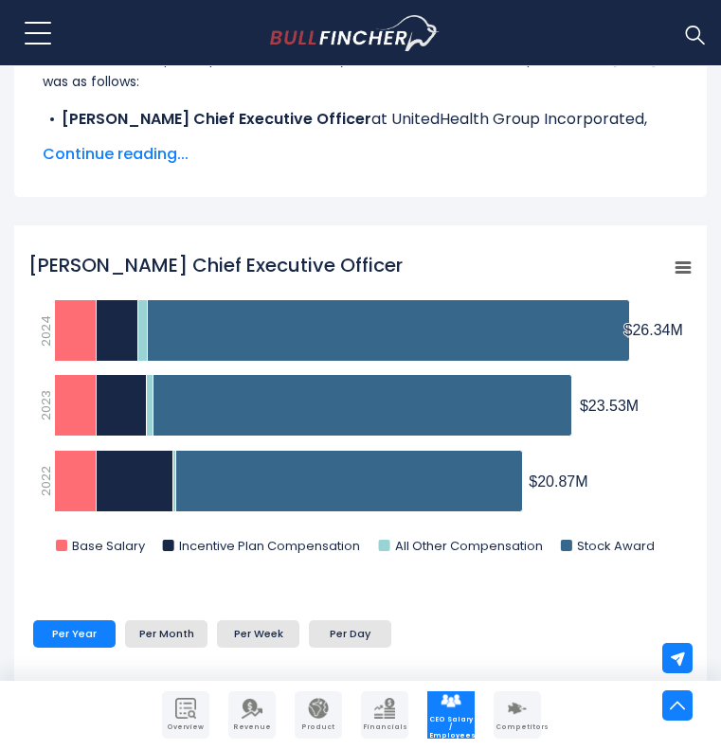
scroll to position [584, 0]
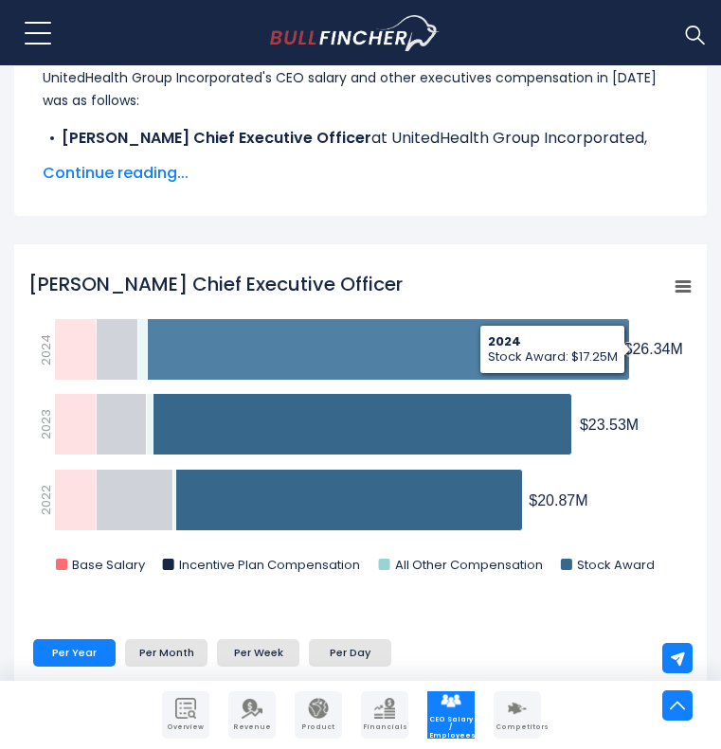
click at [446, 339] on icon "Andrew Witty Chief Executive Officer" at bounding box center [389, 350] width 482 height 62
